Goal: Task Accomplishment & Management: Use online tool/utility

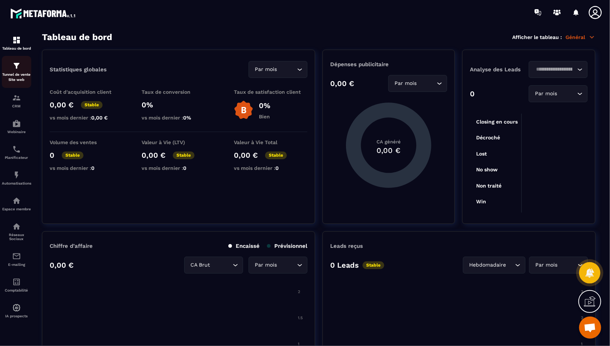
click at [15, 72] on div "Tunnel de vente Site web" at bounding box center [16, 71] width 29 height 21
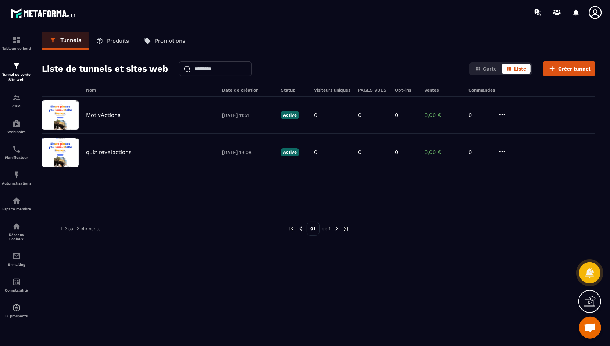
click at [122, 114] on div "MotivActions" at bounding box center [150, 115] width 129 height 7
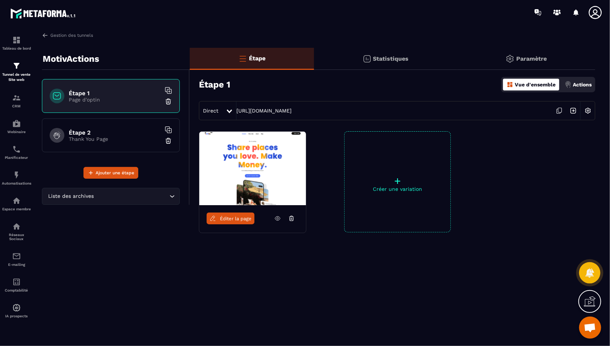
click at [232, 219] on span "Éditer la page" at bounding box center [236, 219] width 32 height 6
